Goal: Check status

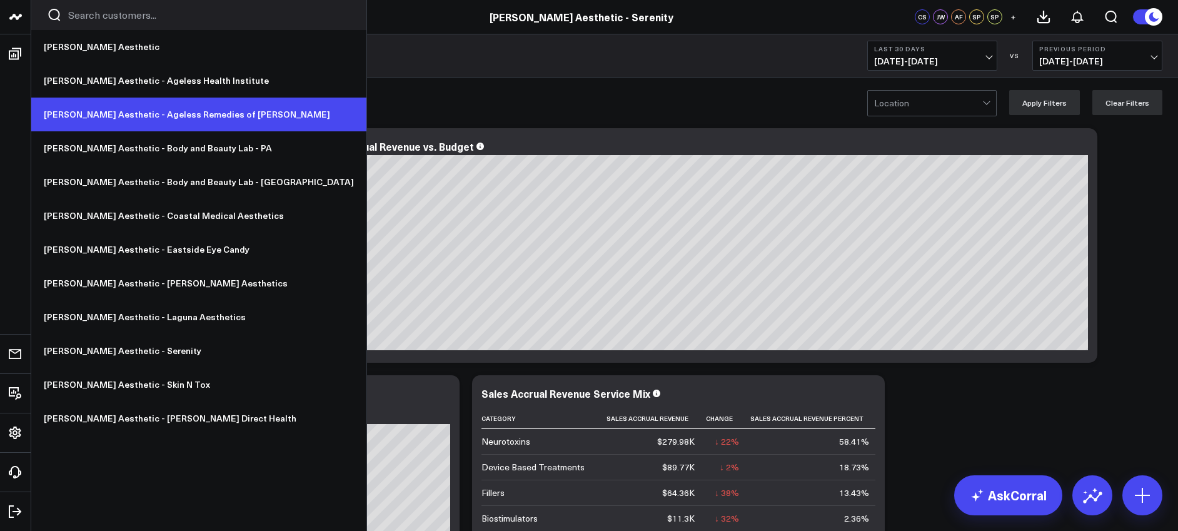
click at [89, 109] on link "[PERSON_NAME] Aesthetic - Ageless Remedies of [PERSON_NAME]" at bounding box center [198, 115] width 335 height 34
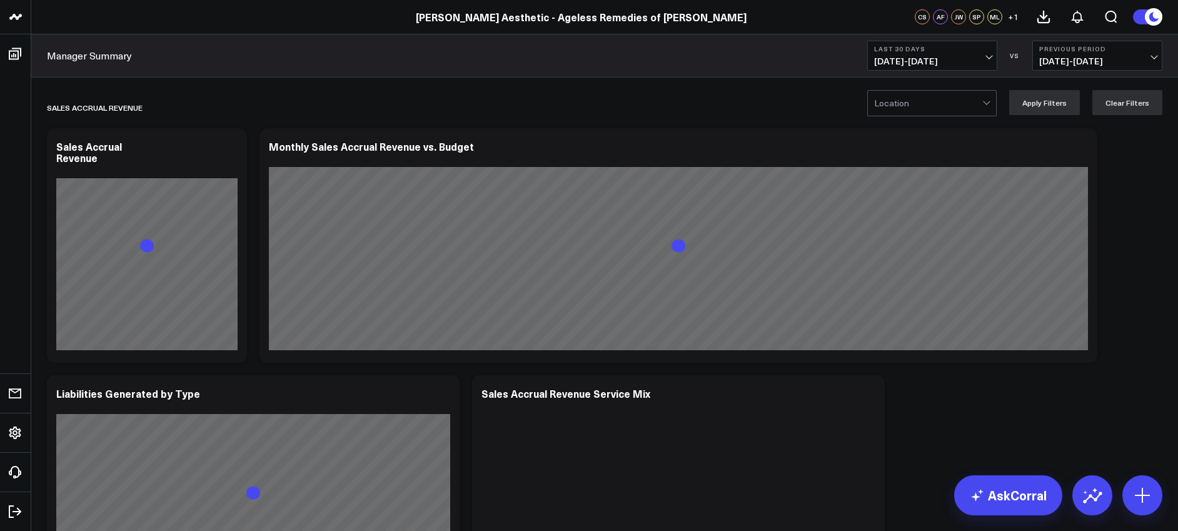
click at [920, 53] on button "Last 30 Days 09/13/25 - 10/12/25" at bounding box center [932, 56] width 130 height 30
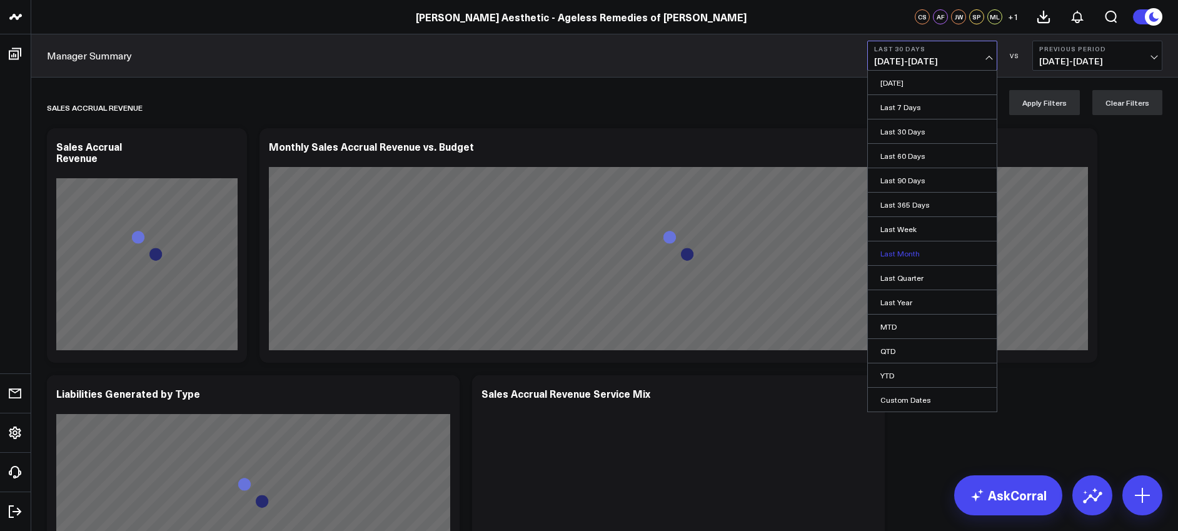
click at [909, 257] on link "Last Month" at bounding box center [932, 253] width 129 height 24
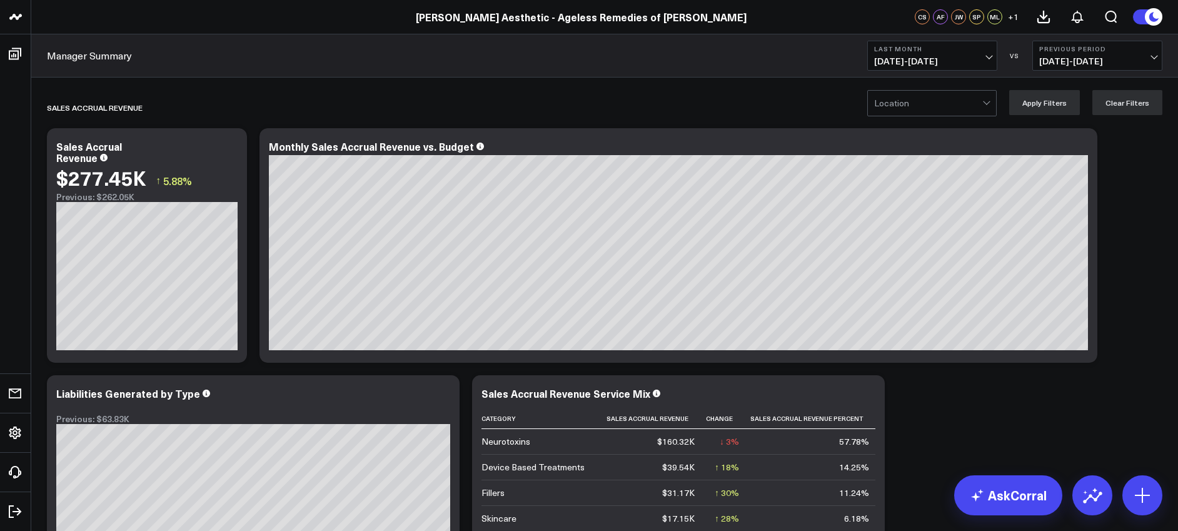
click at [1076, 53] on button "Previous Period 08/01/25 - 08/31/25" at bounding box center [1097, 56] width 130 height 30
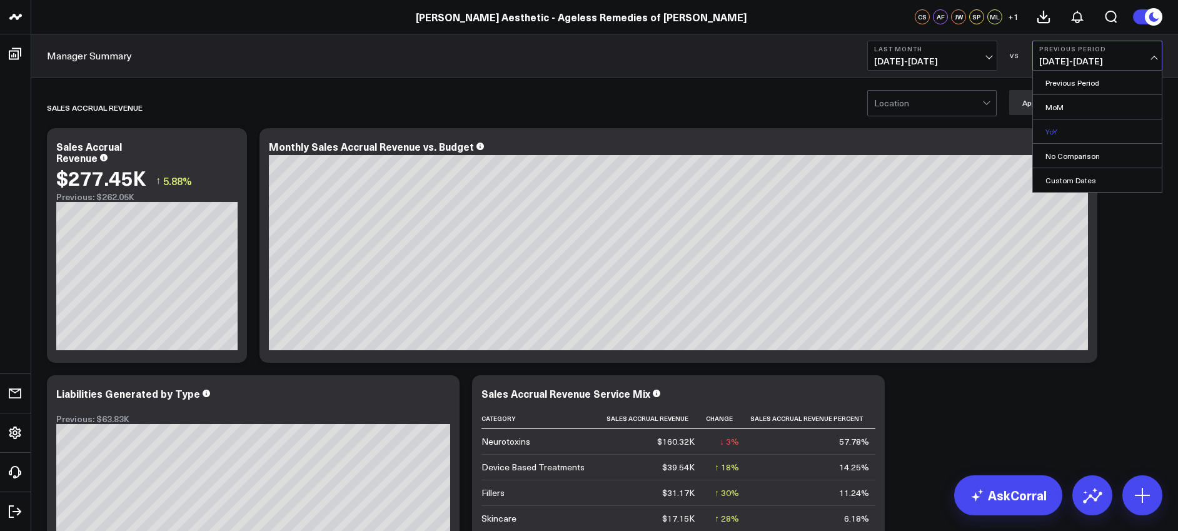
click at [1054, 134] on link "YoY" at bounding box center [1097, 131] width 129 height 24
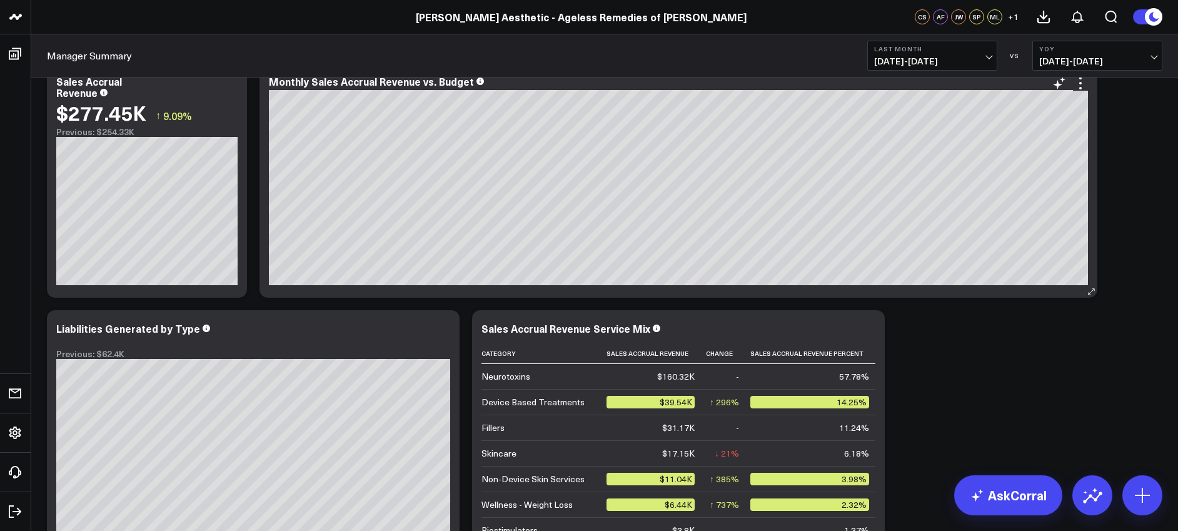
scroll to position [107, 0]
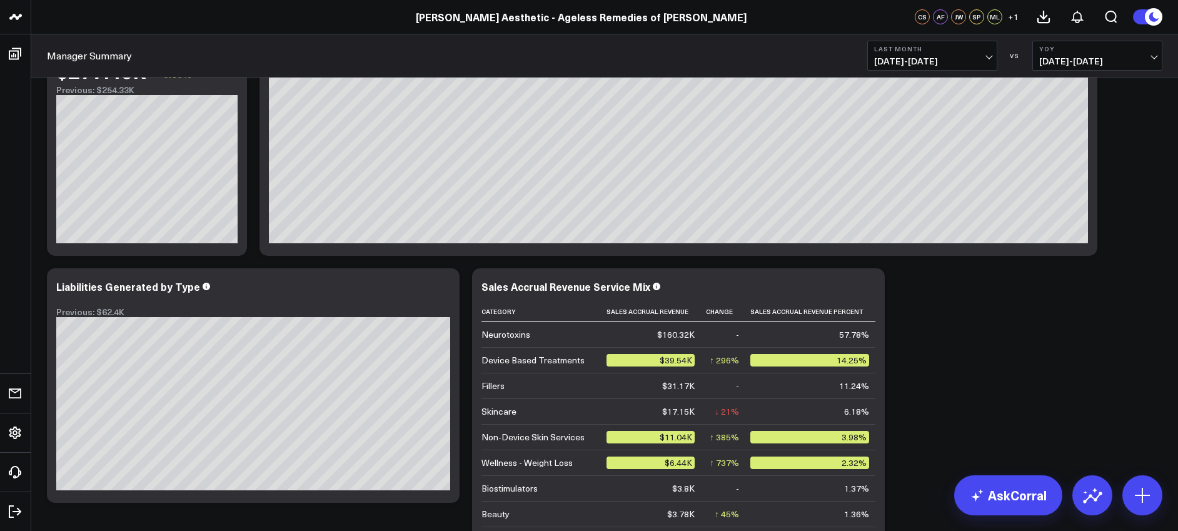
click at [1094, 57] on span "09/01/24 - 09/30/24" at bounding box center [1097, 61] width 116 height 10
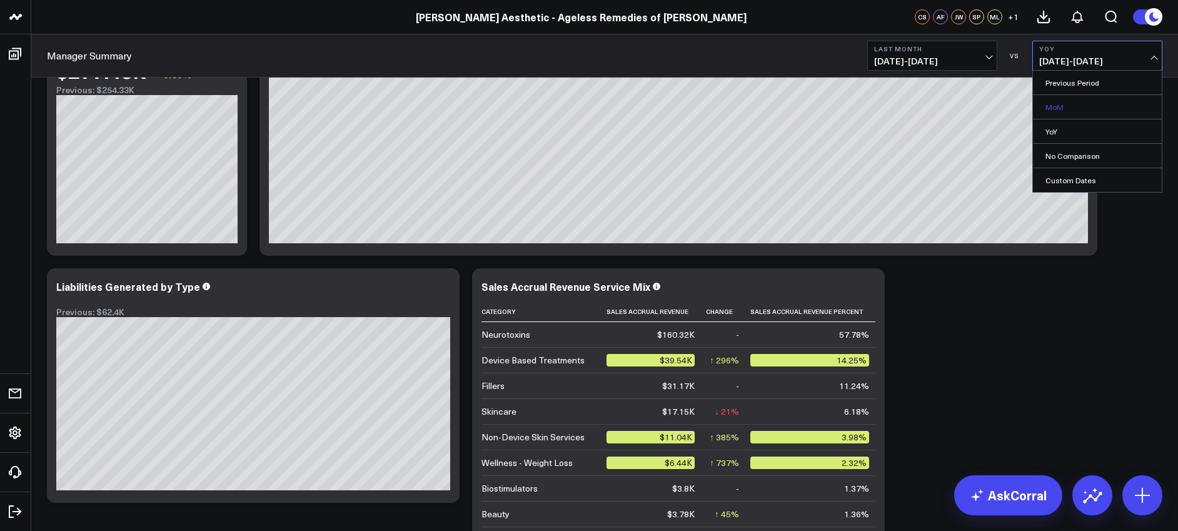
click at [1065, 104] on link "MoM" at bounding box center [1097, 107] width 129 height 24
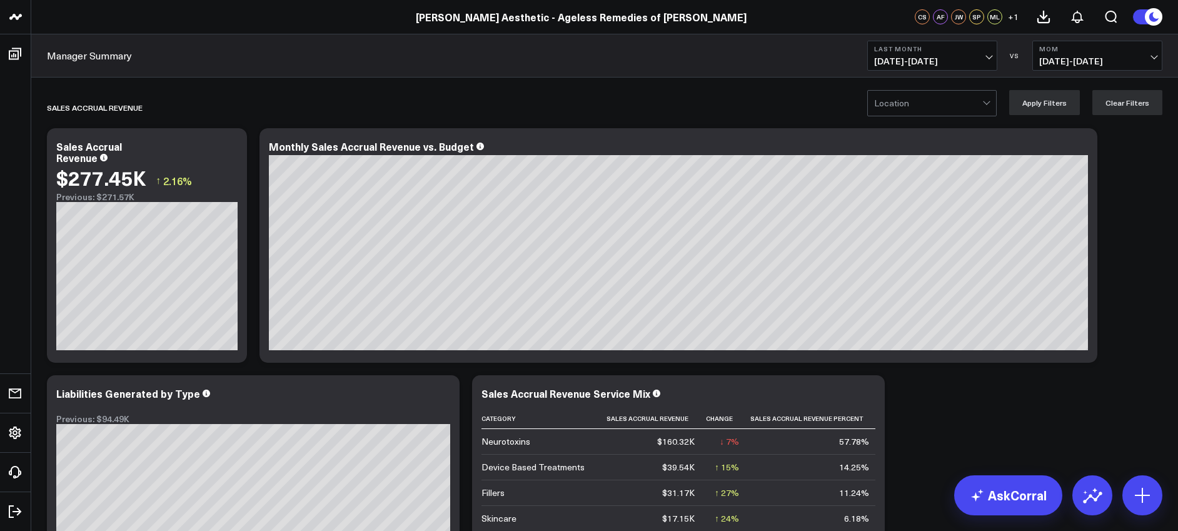
click at [1076, 57] on span "08/01/25 - 08/30/25" at bounding box center [1097, 61] width 116 height 10
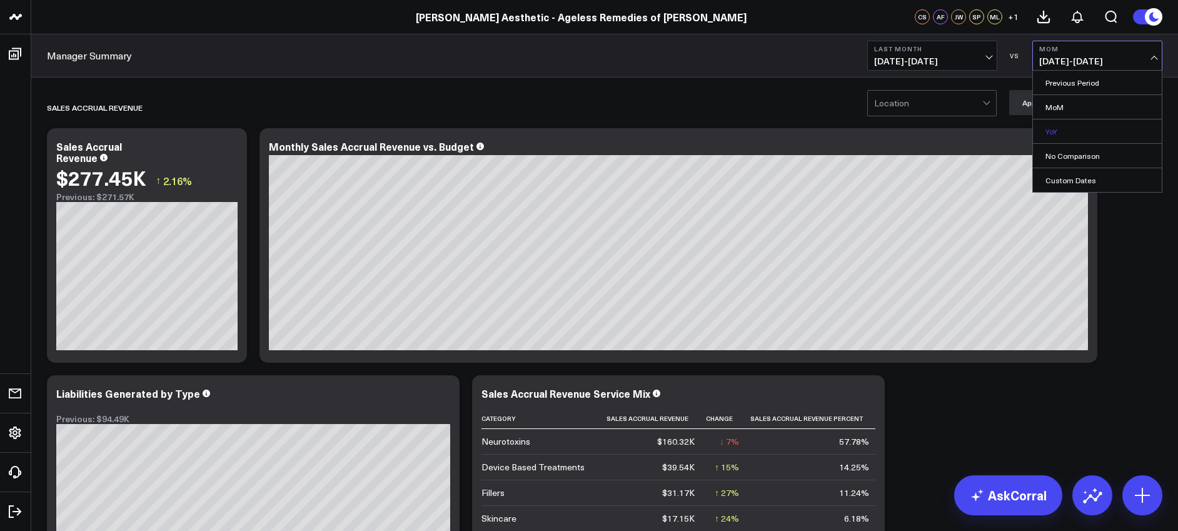
click at [1051, 130] on link "YoY" at bounding box center [1097, 131] width 129 height 24
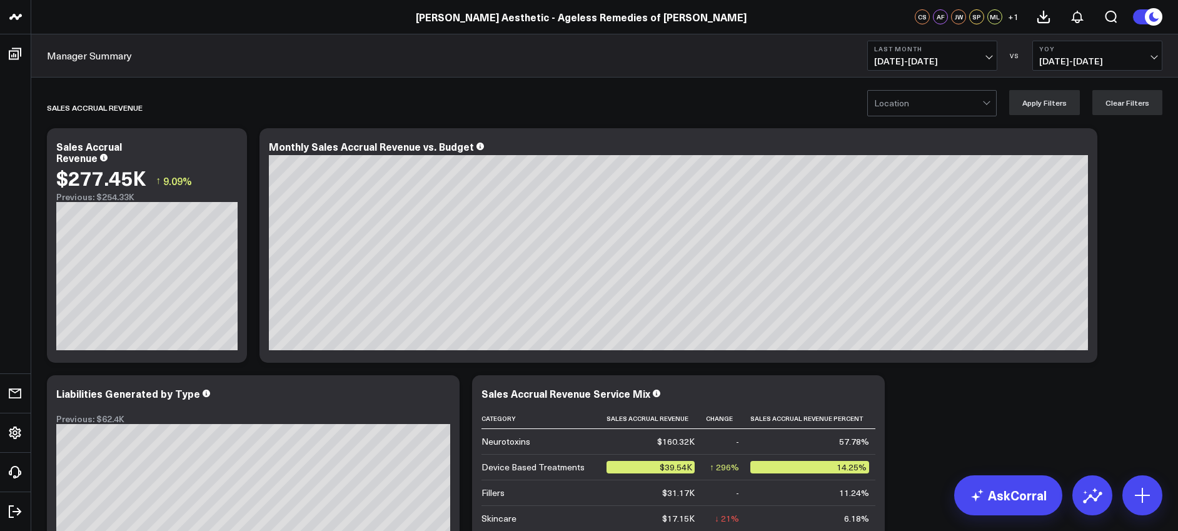
click at [1066, 58] on span "09/01/24 - 09/30/24" at bounding box center [1097, 61] width 116 height 10
click at [1055, 108] on link "MoM" at bounding box center [1097, 107] width 129 height 24
click at [1078, 57] on span "08/01/25 - 08/30/25" at bounding box center [1097, 61] width 116 height 10
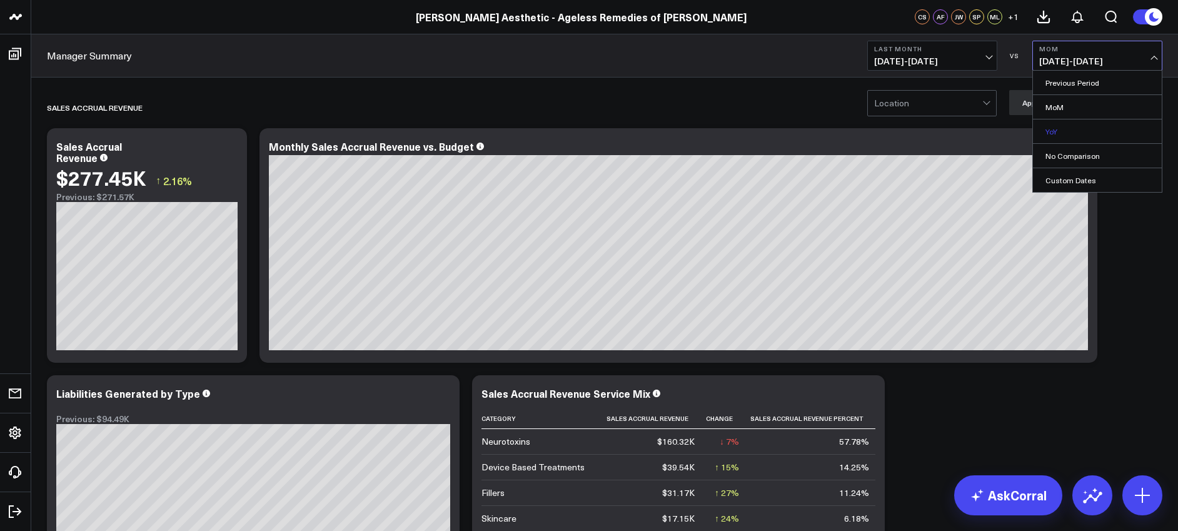
click at [1053, 128] on link "YoY" at bounding box center [1097, 131] width 129 height 24
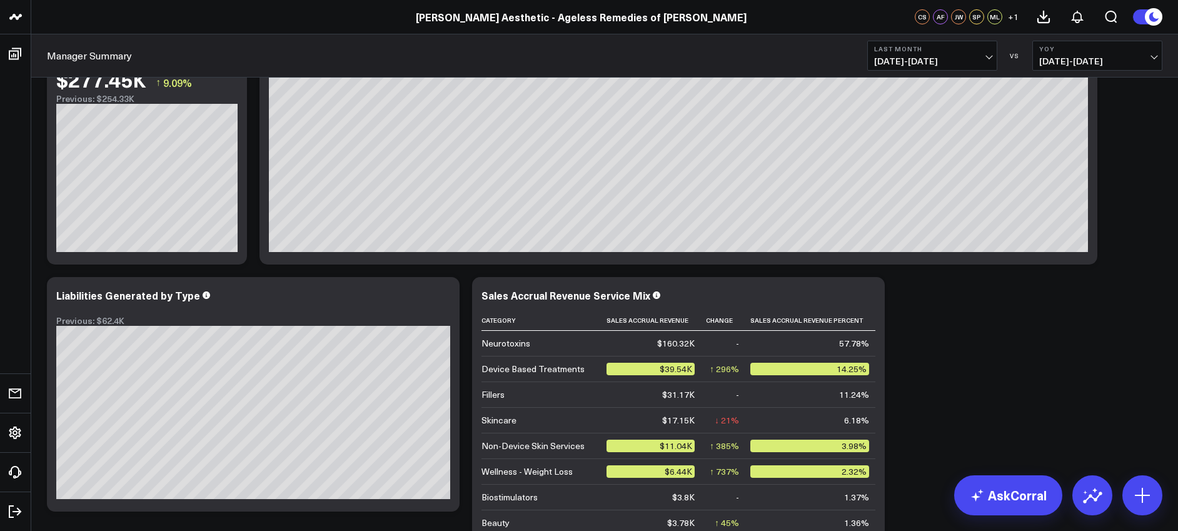
scroll to position [111, 0]
